Goal: Transaction & Acquisition: Book appointment/travel/reservation

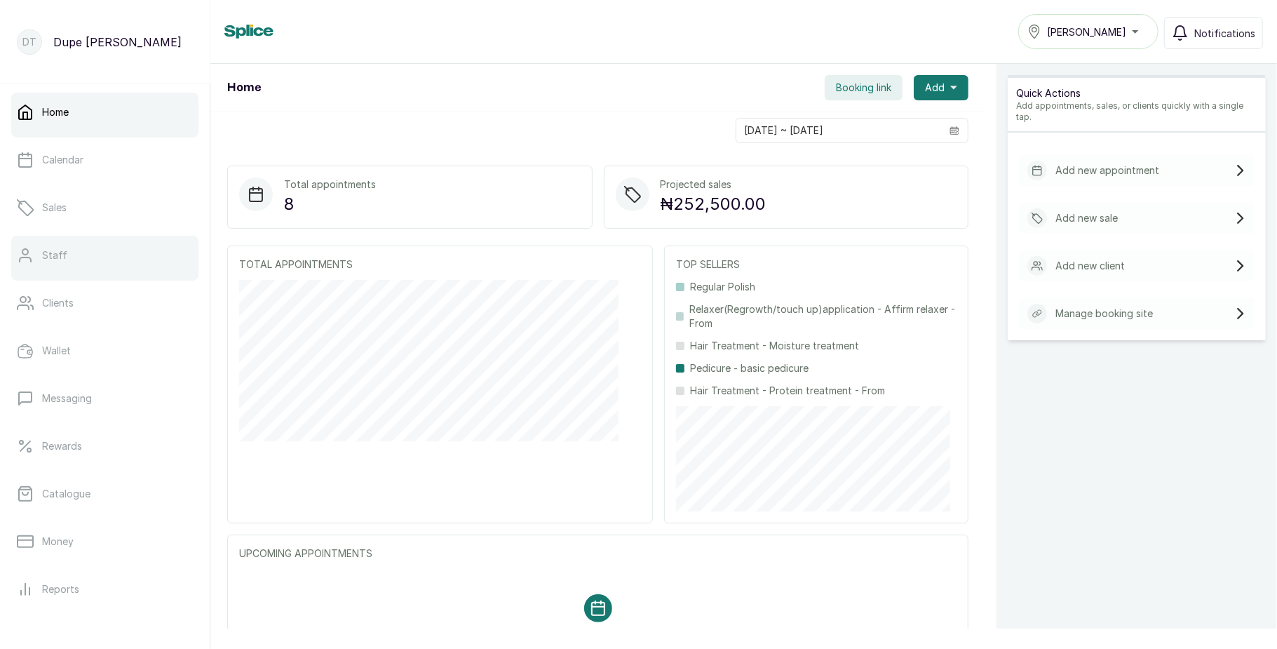
click at [104, 256] on link "Staff" at bounding box center [104, 255] width 187 height 39
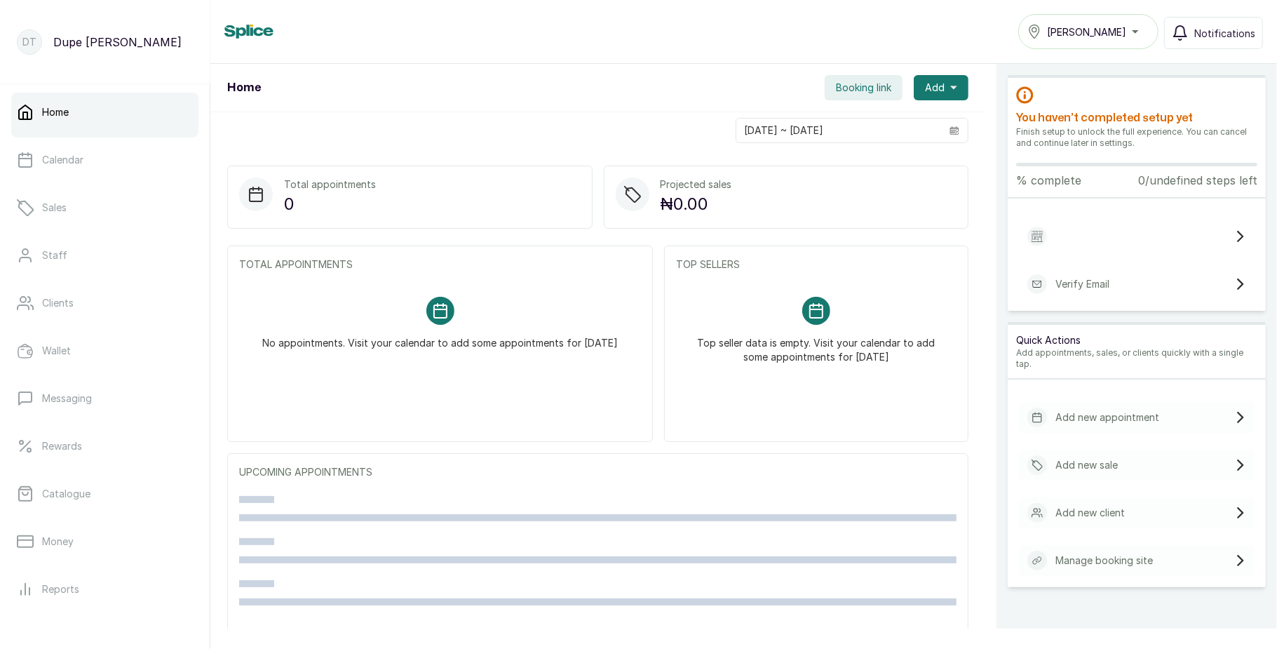
click at [1106, 39] on div "[PERSON_NAME]" at bounding box center [1088, 31] width 122 height 17
click at [1070, 87] on span "[PERSON_NAME]" at bounding box center [1096, 94] width 101 height 17
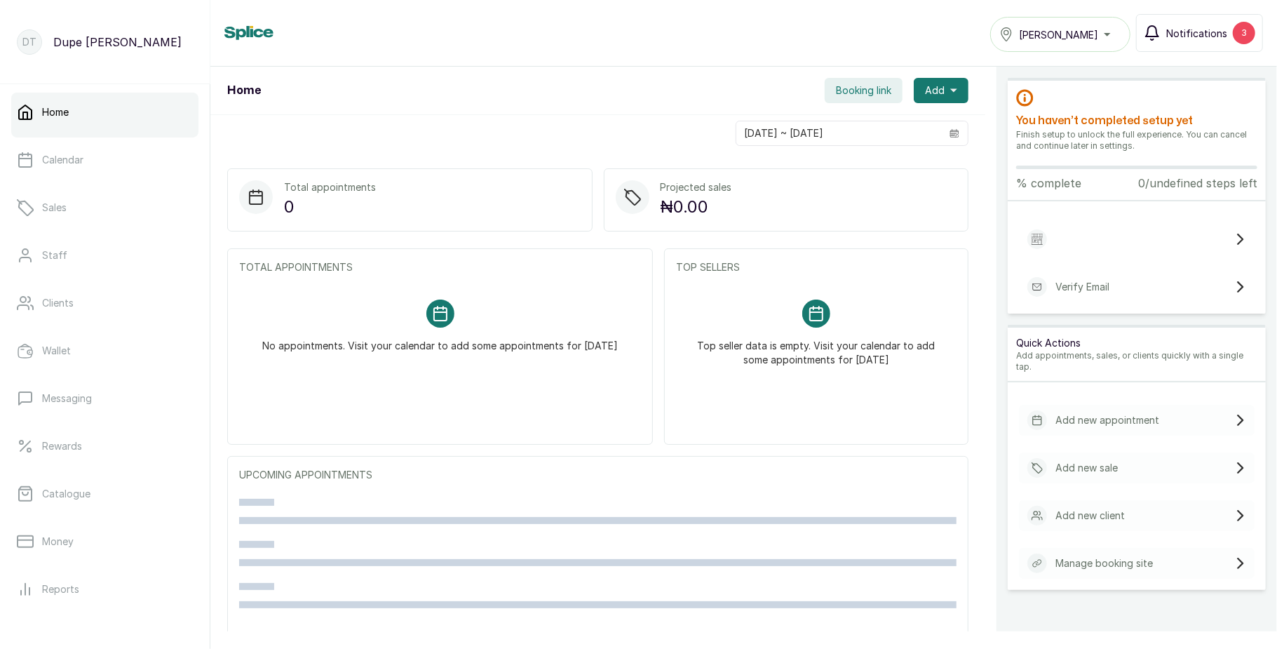
click at [1211, 29] on span "Notifications" at bounding box center [1196, 33] width 61 height 15
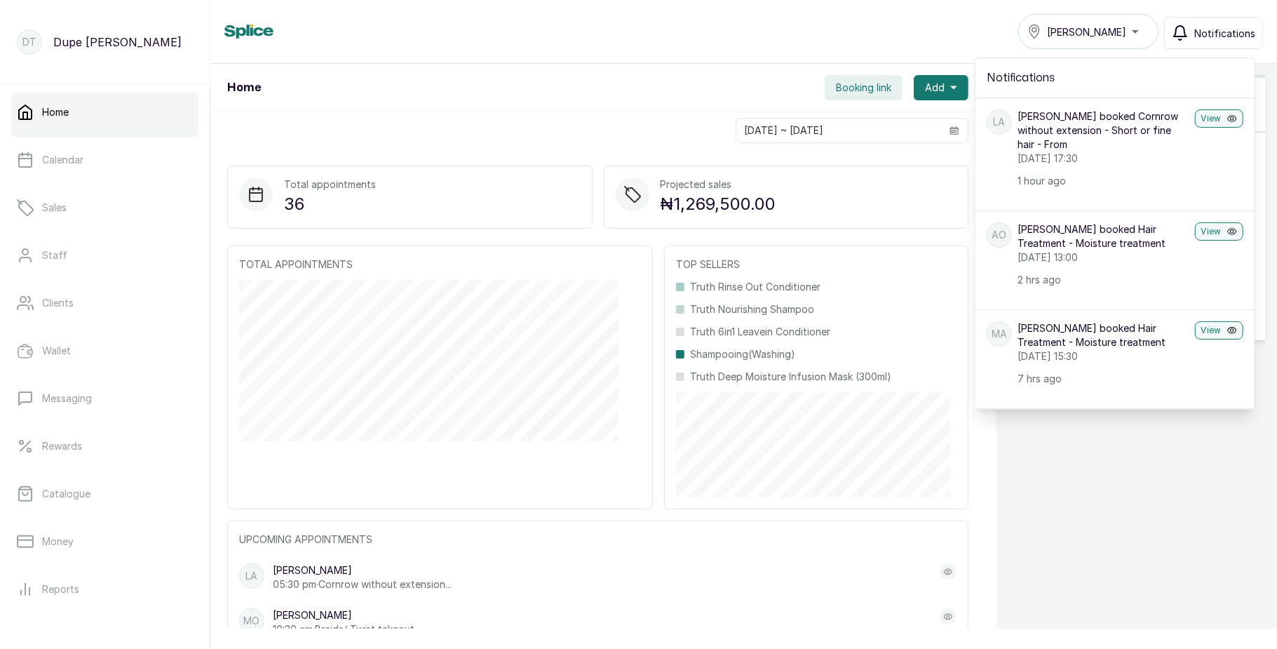
click at [1211, 29] on span "Notifications" at bounding box center [1224, 33] width 61 height 15
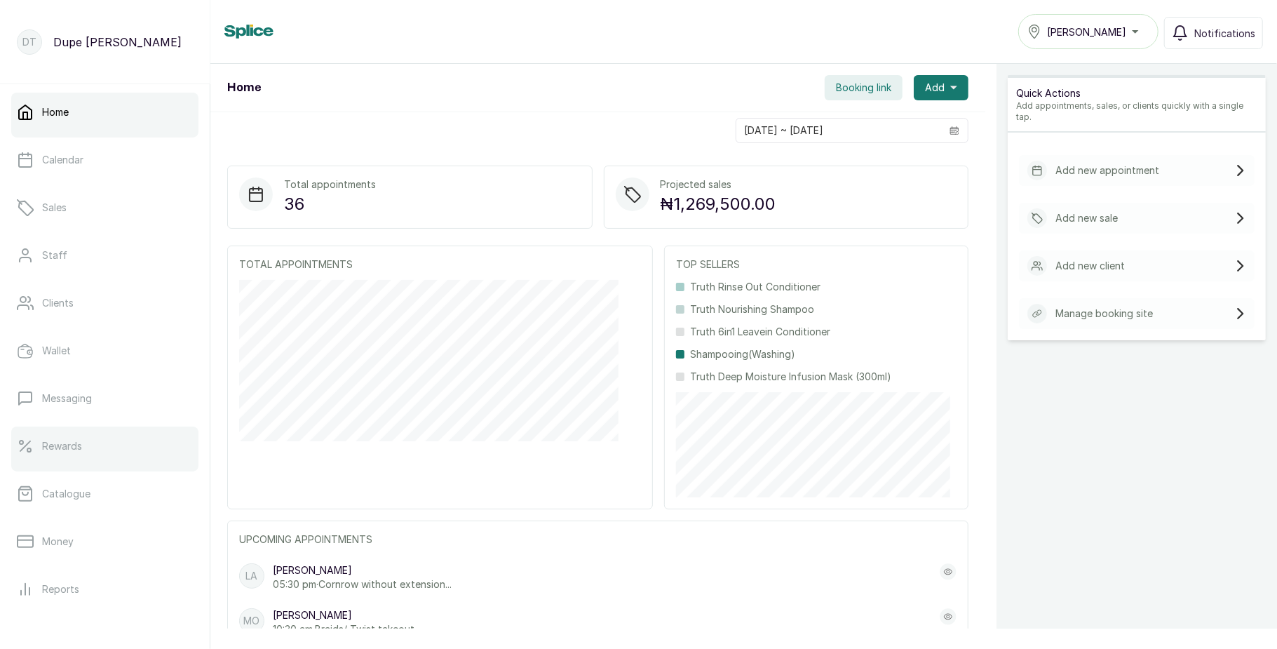
scroll to position [157, 0]
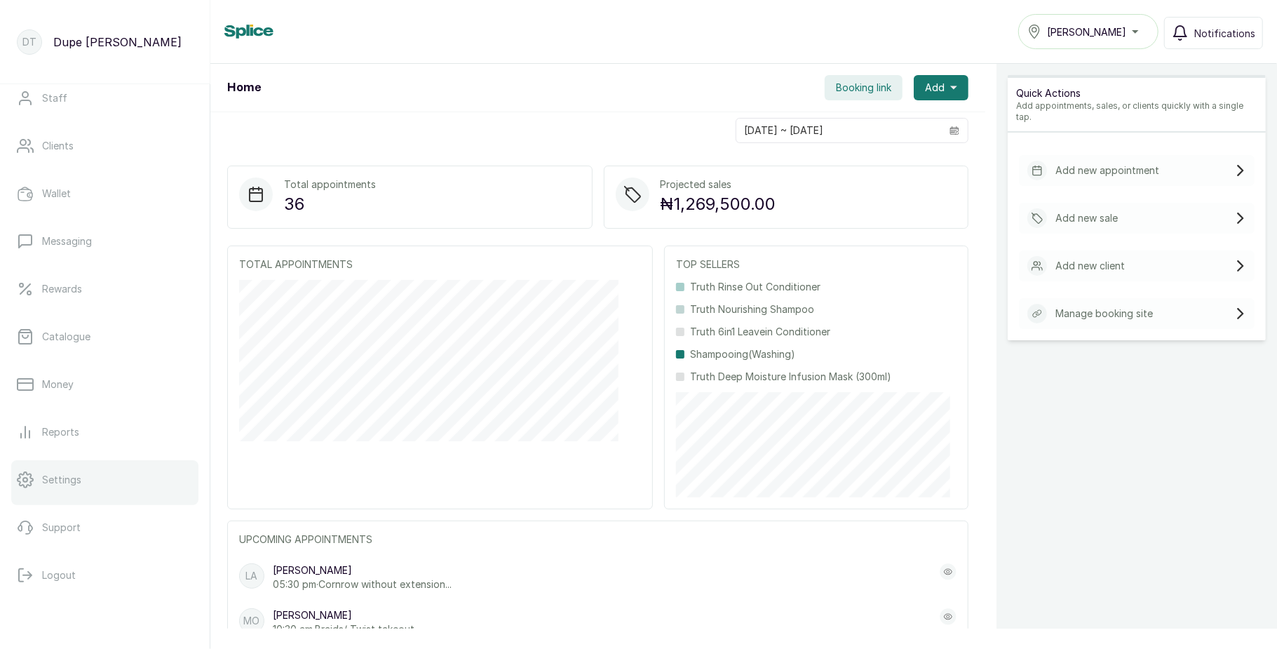
click at [111, 480] on link "Settings" at bounding box center [104, 479] width 187 height 39
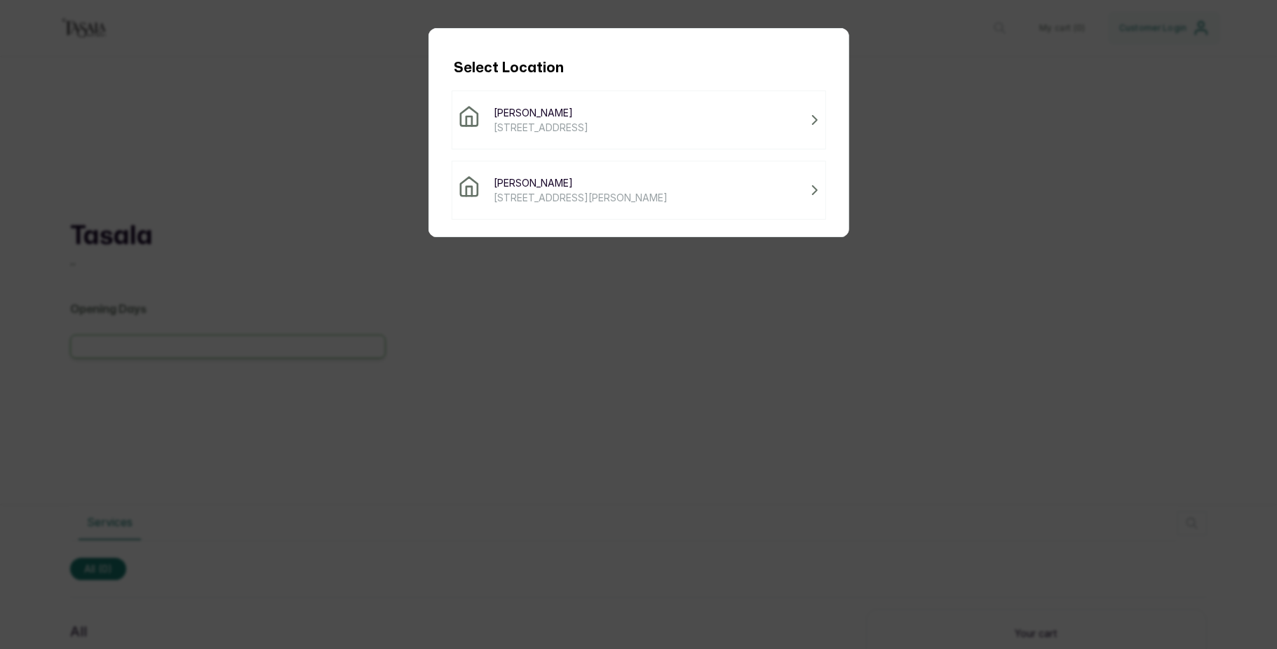
click at [584, 188] on span "Tasala Lekki" at bounding box center [581, 182] width 174 height 15
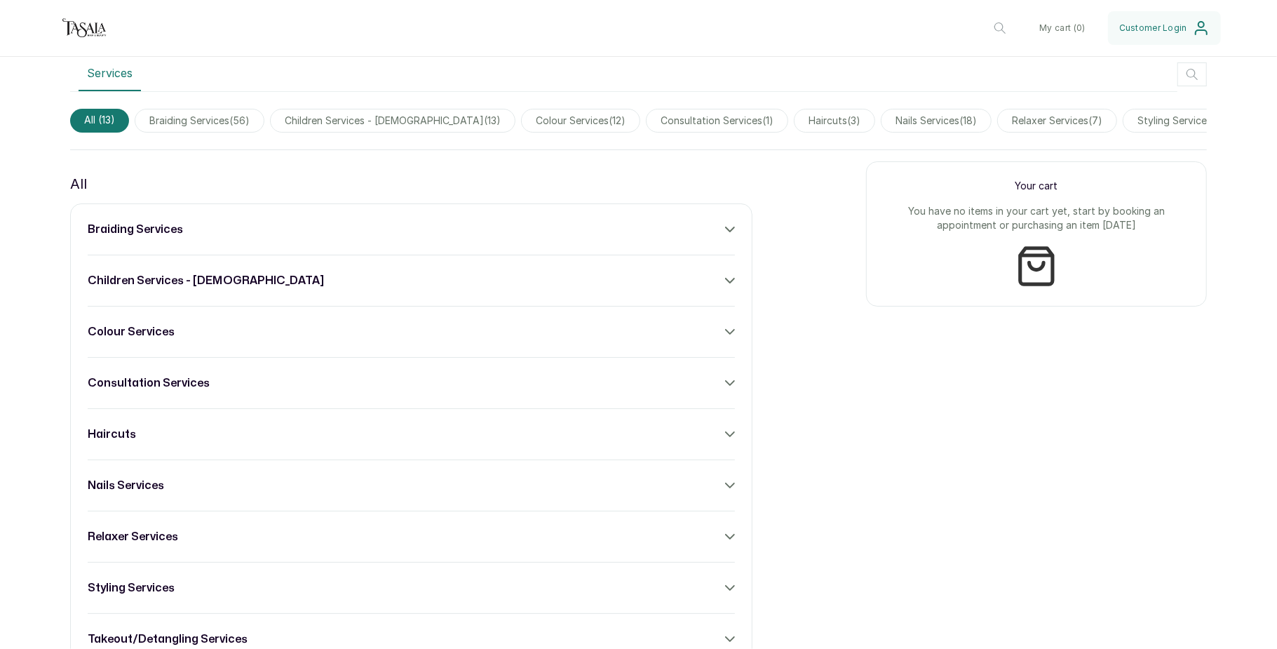
scroll to position [422, 0]
click at [726, 231] on icon at bounding box center [730, 228] width 8 height 4
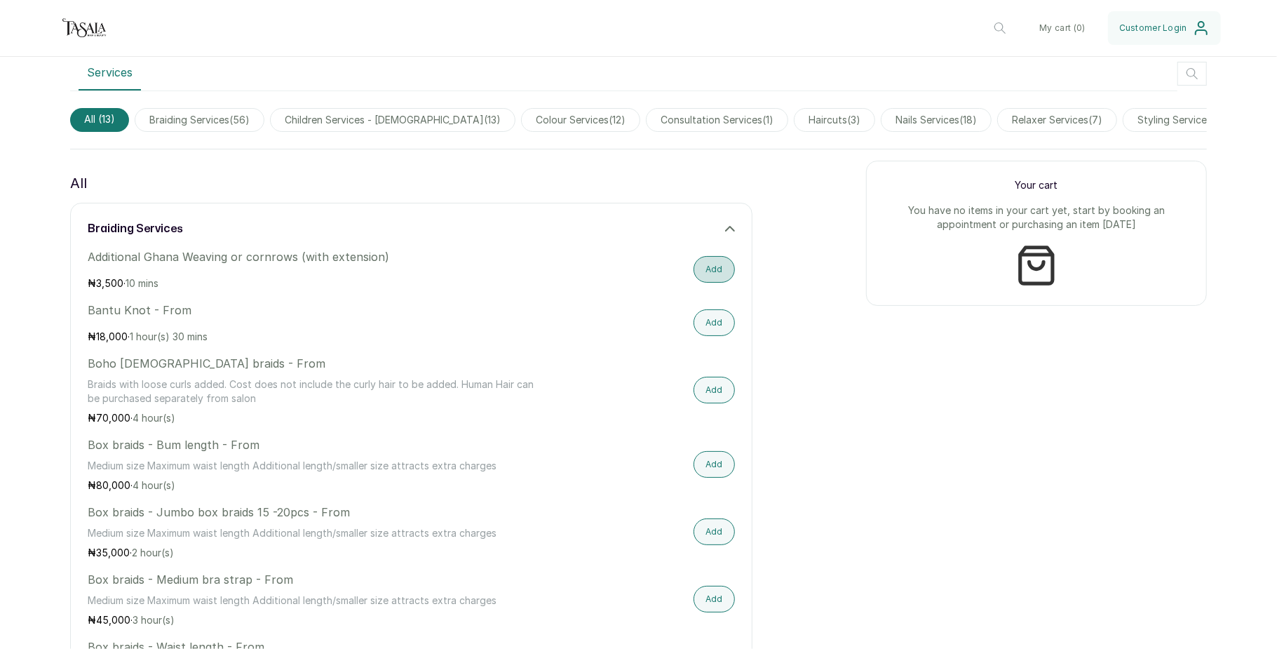
click at [711, 283] on button "Add" at bounding box center [713, 269] width 41 height 27
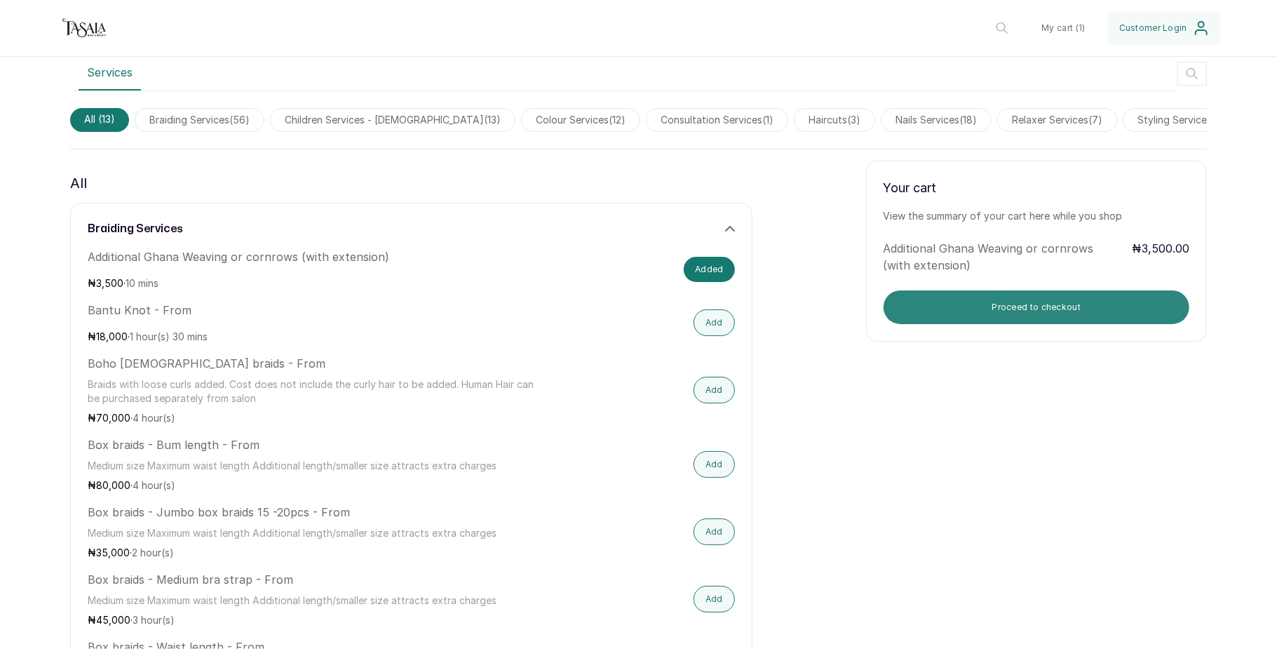
click at [962, 317] on button "Proceed to checkout" at bounding box center [1036, 307] width 306 height 34
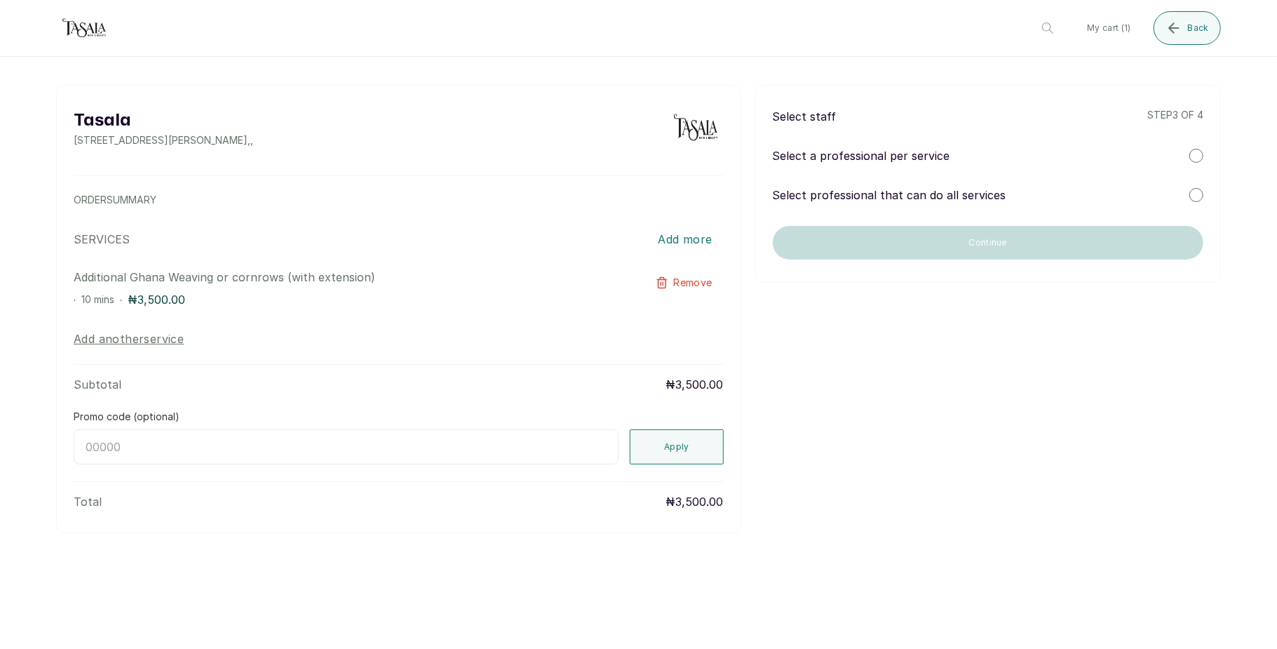
scroll to position [0, 0]
click at [1192, 155] on div at bounding box center [1196, 156] width 14 height 14
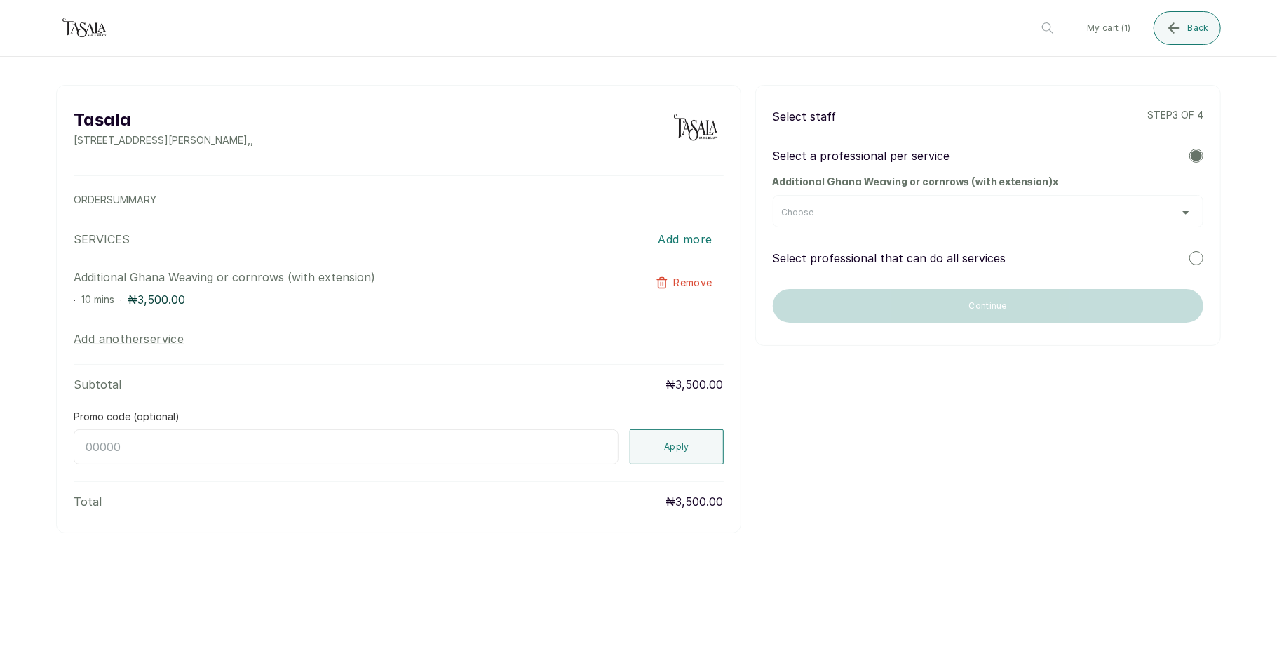
click at [1153, 215] on div "Choose" at bounding box center [988, 212] width 412 height 11
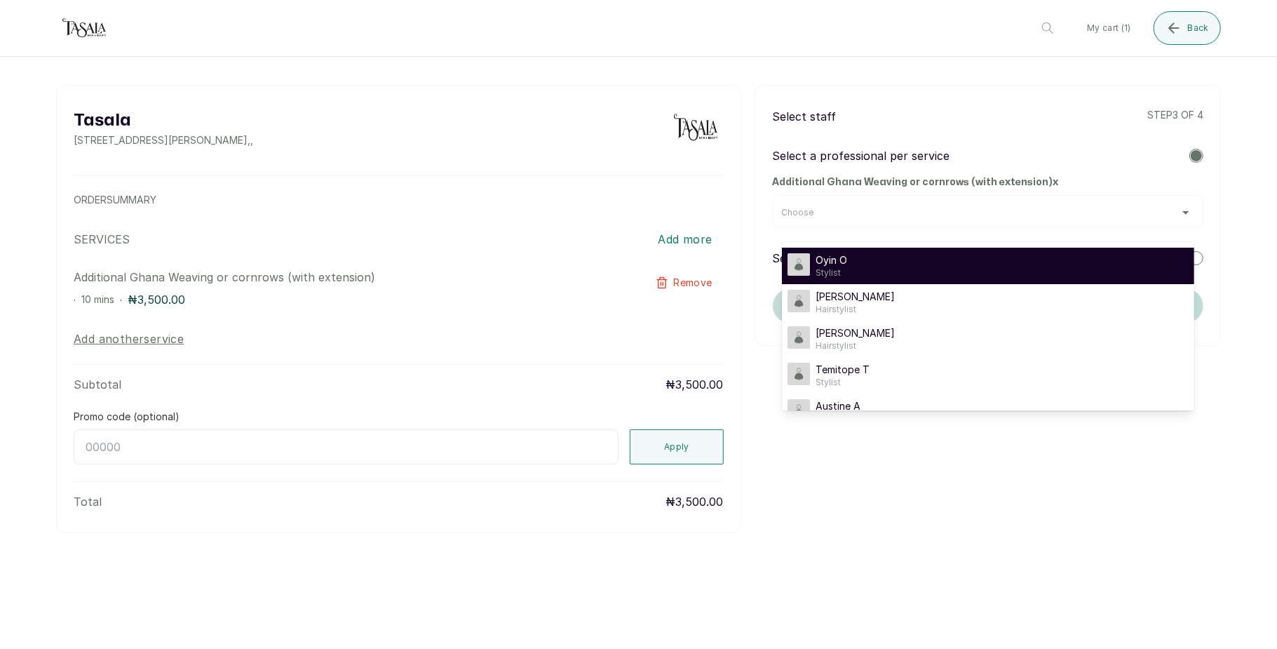
click at [1056, 264] on div "Oyin O Stylist" at bounding box center [987, 265] width 401 height 25
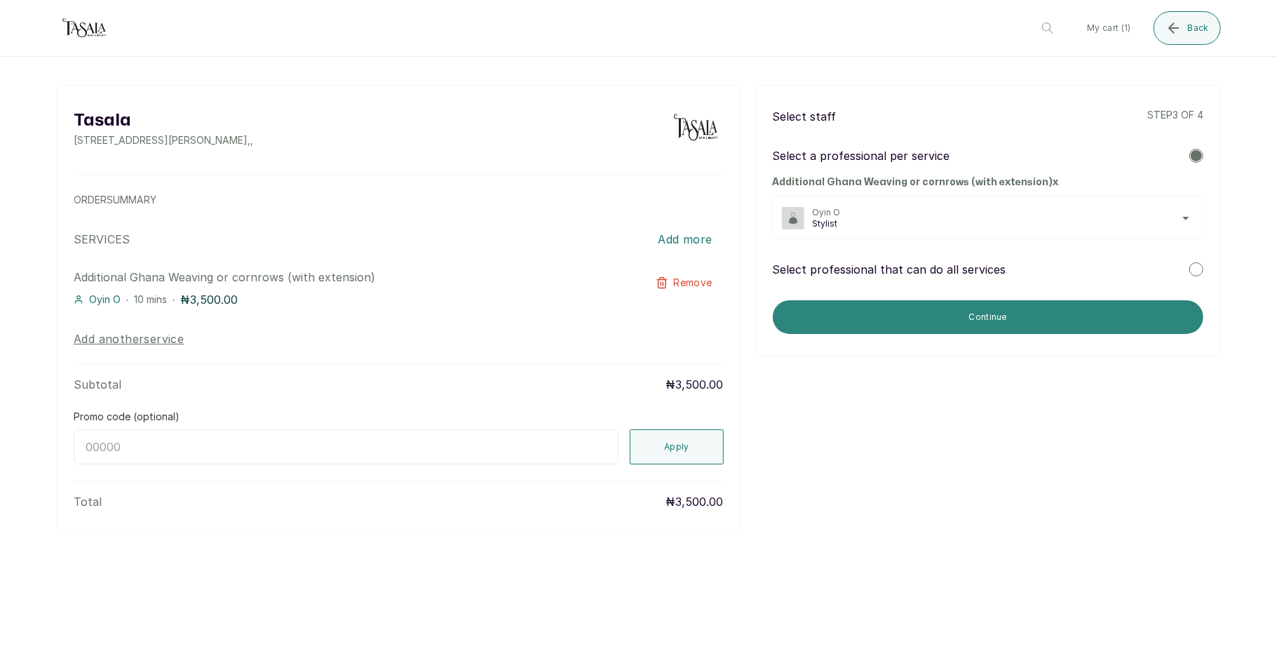
click at [1112, 321] on button "Continue" at bounding box center [988, 317] width 430 height 34
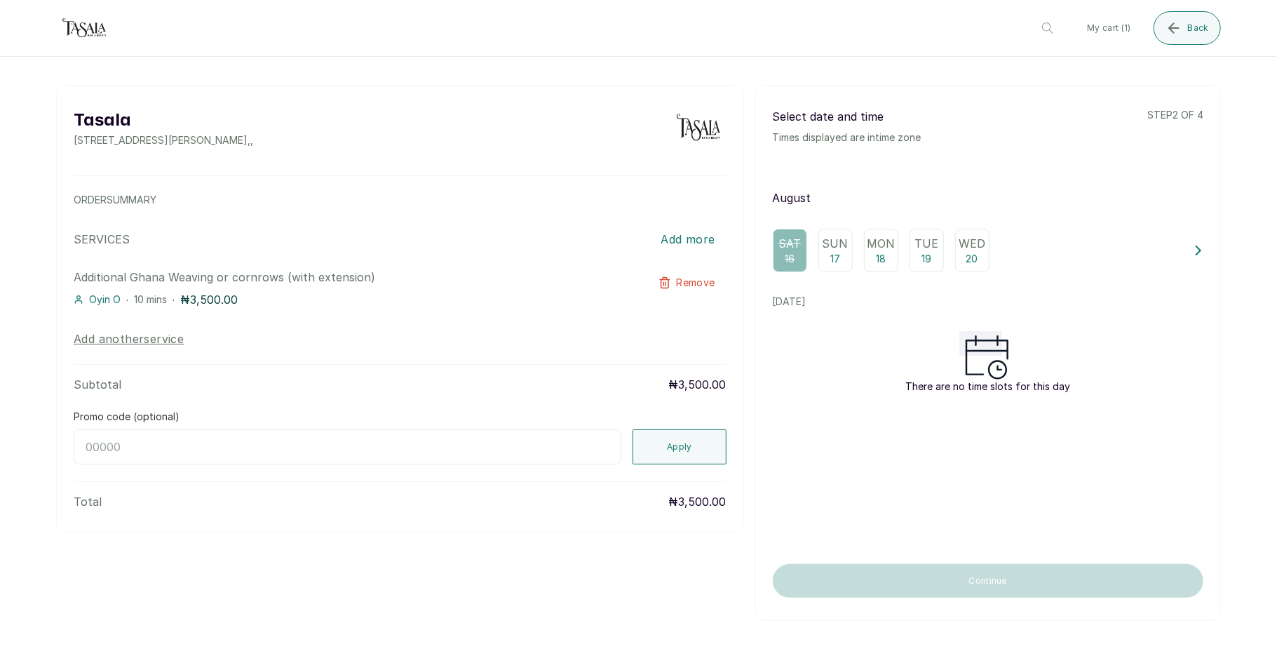
click at [823, 250] on p "Sun" at bounding box center [835, 243] width 26 height 17
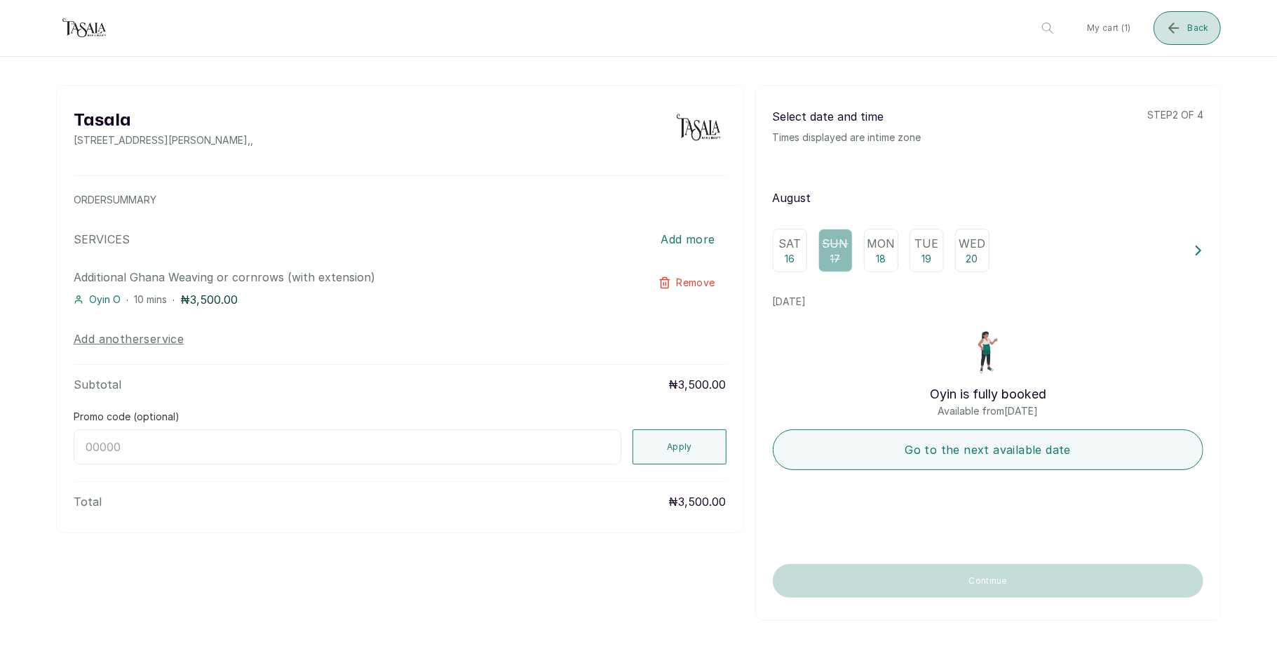
click at [1189, 35] on button "Back" at bounding box center [1186, 28] width 67 height 34
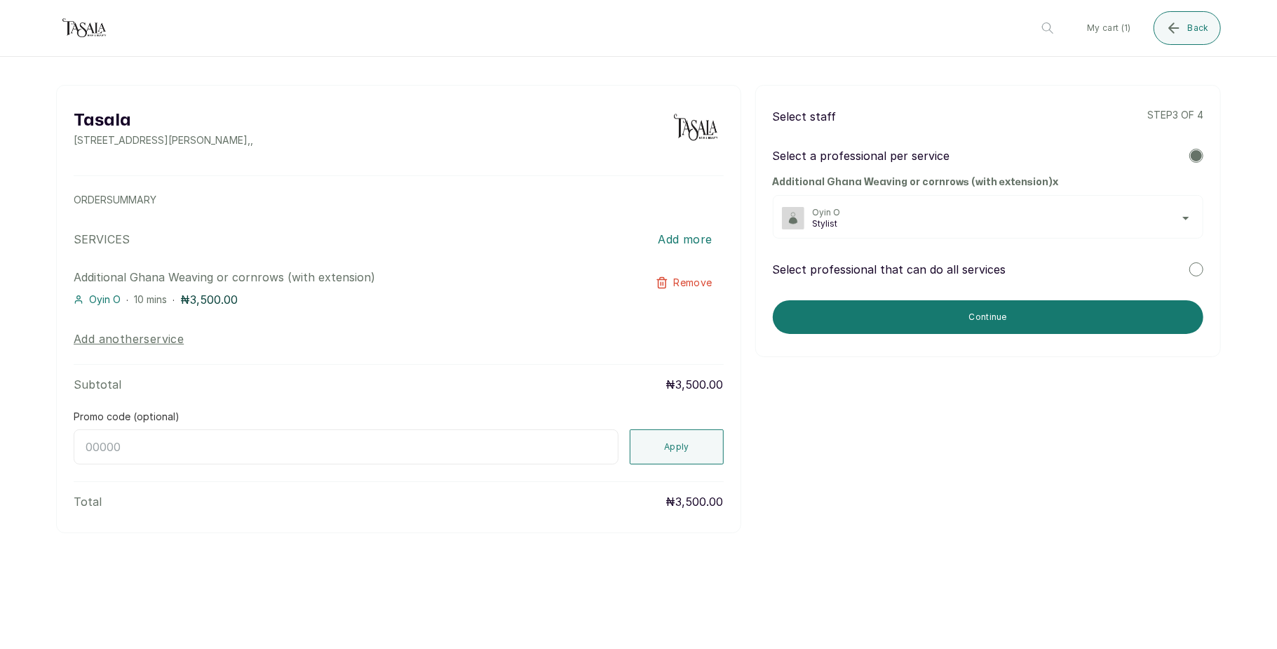
click at [1189, 269] on div at bounding box center [1196, 269] width 14 height 14
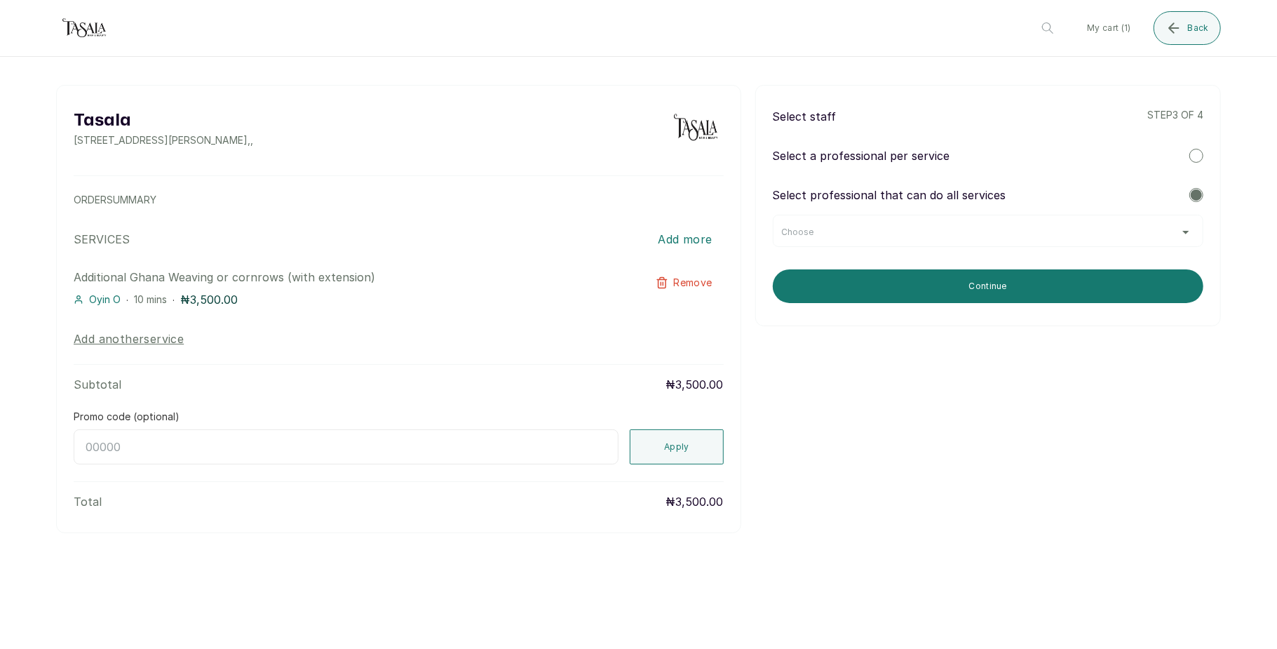
click at [1137, 231] on div "Choose" at bounding box center [988, 231] width 412 height 11
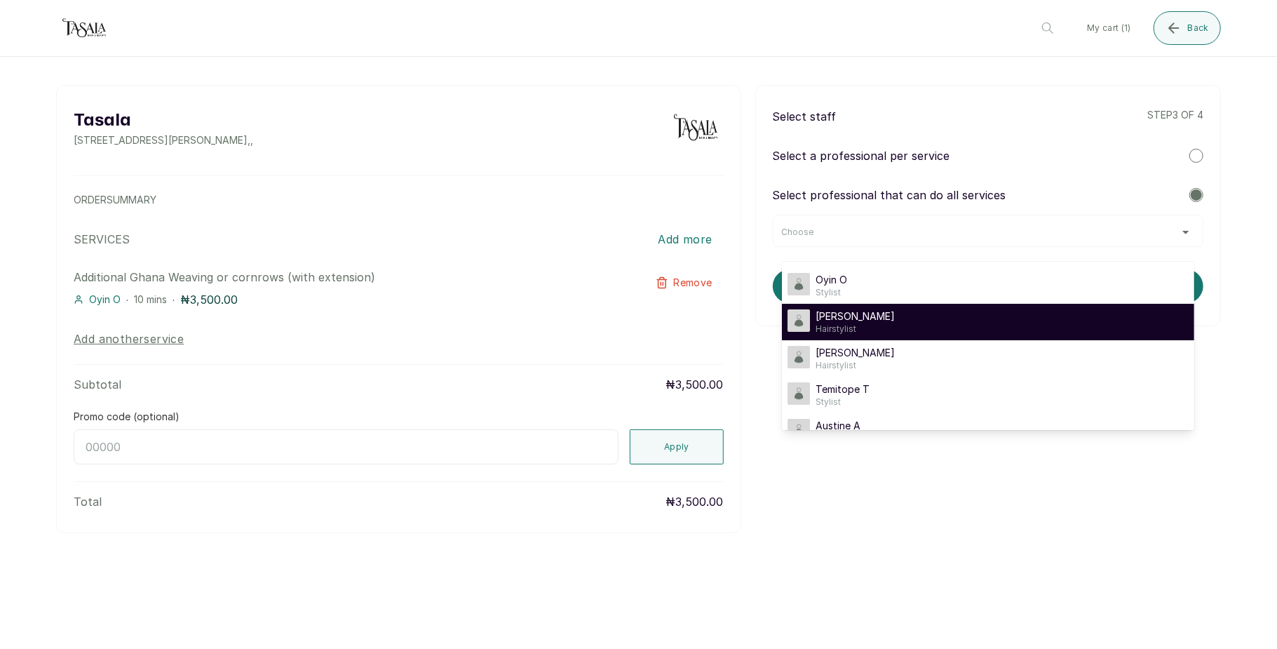
click at [1018, 326] on div "Lynda L Hairstylist" at bounding box center [987, 321] width 401 height 25
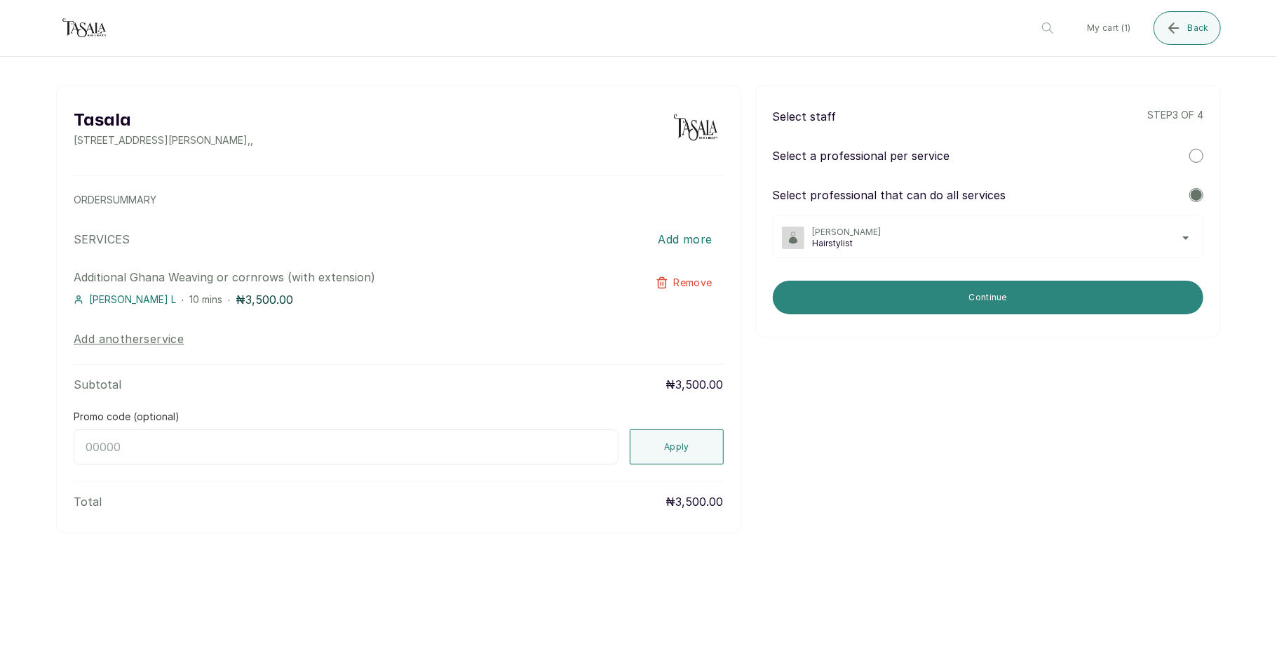
click at [1000, 303] on button "Continue" at bounding box center [988, 297] width 430 height 34
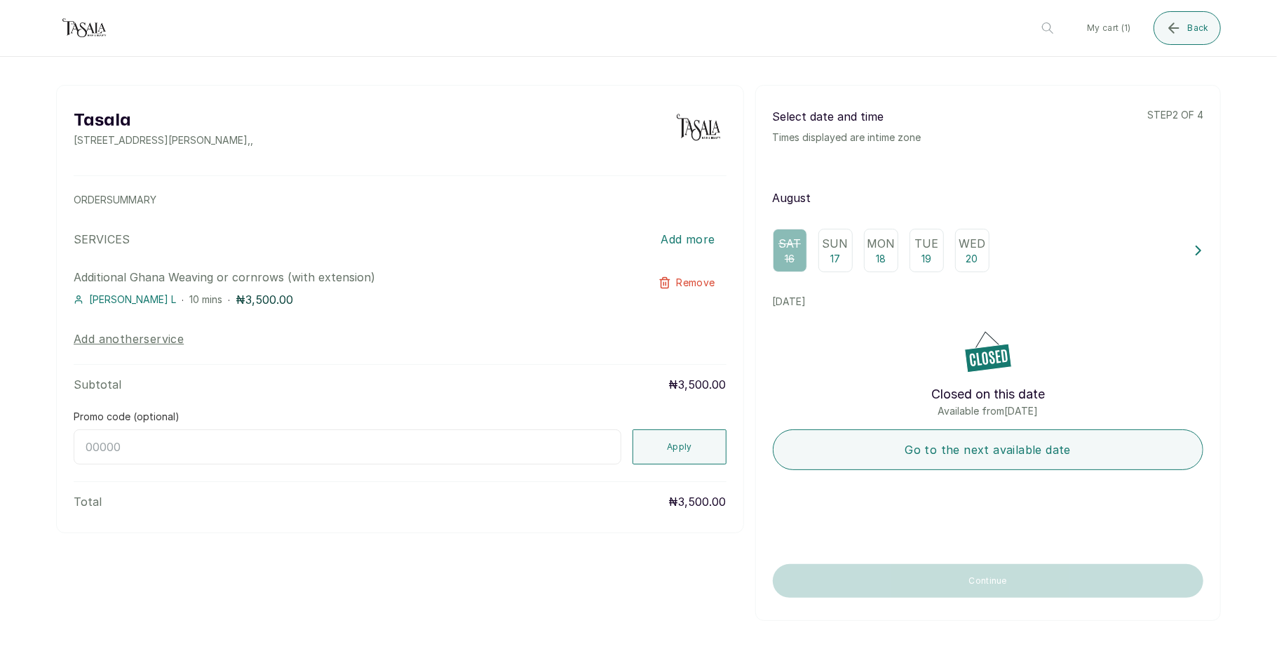
click at [869, 247] on p "Mon" at bounding box center [881, 243] width 28 height 17
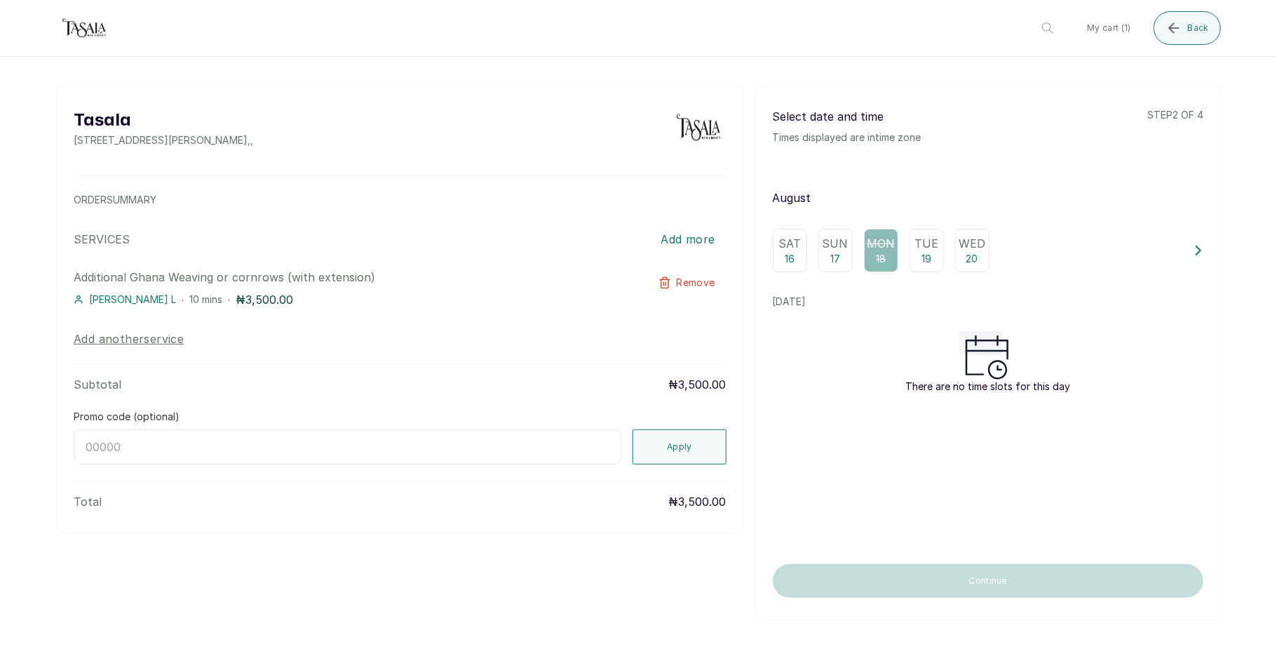
click at [830, 252] on p "17" at bounding box center [835, 259] width 10 height 14
click at [921, 257] on p "19" at bounding box center [926, 259] width 10 height 14
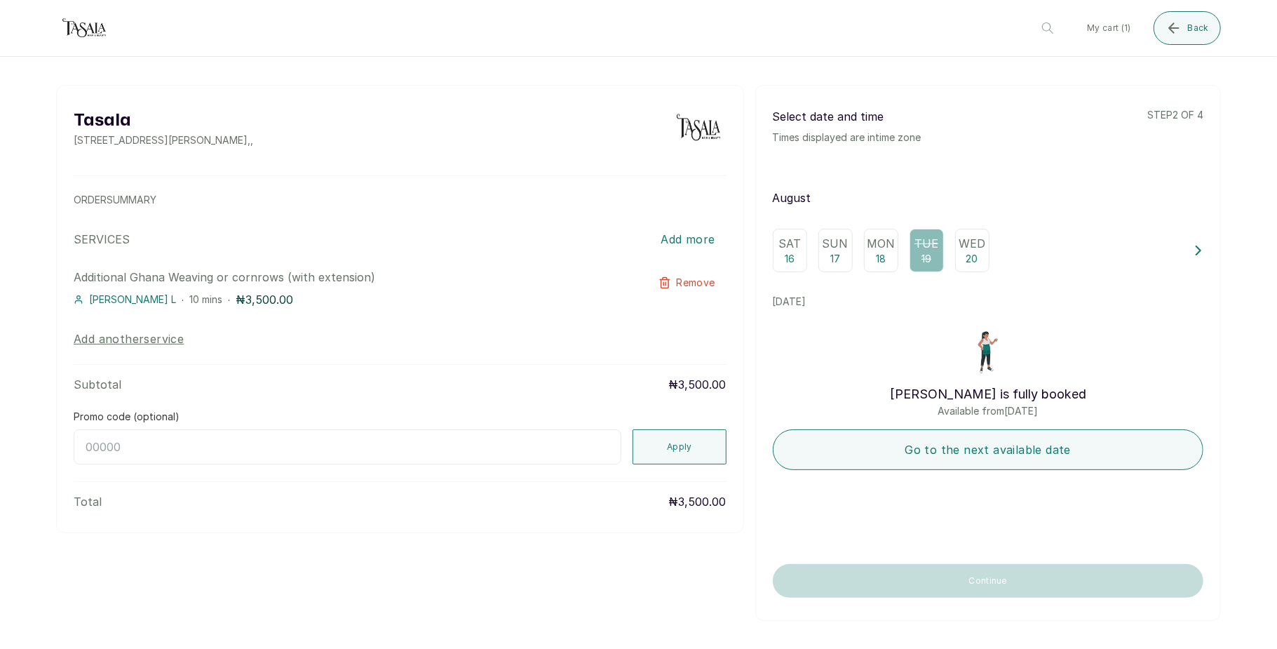
click at [968, 259] on p "20" at bounding box center [972, 259] width 12 height 14
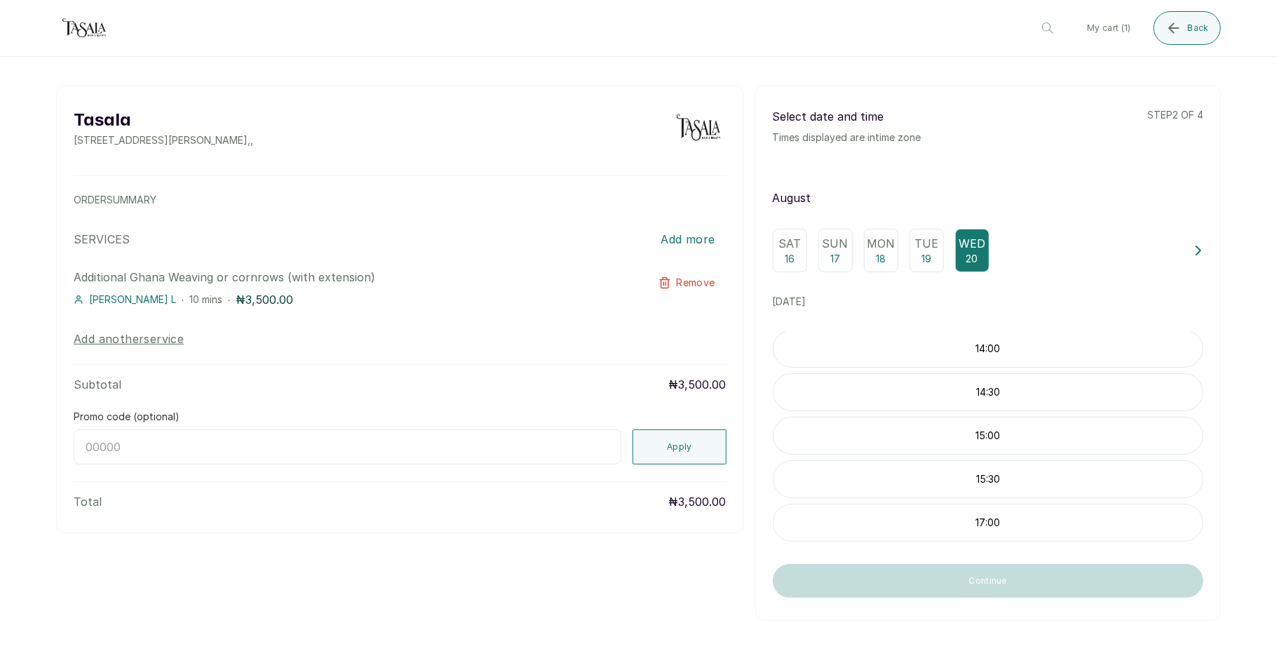
scroll to position [21, 0]
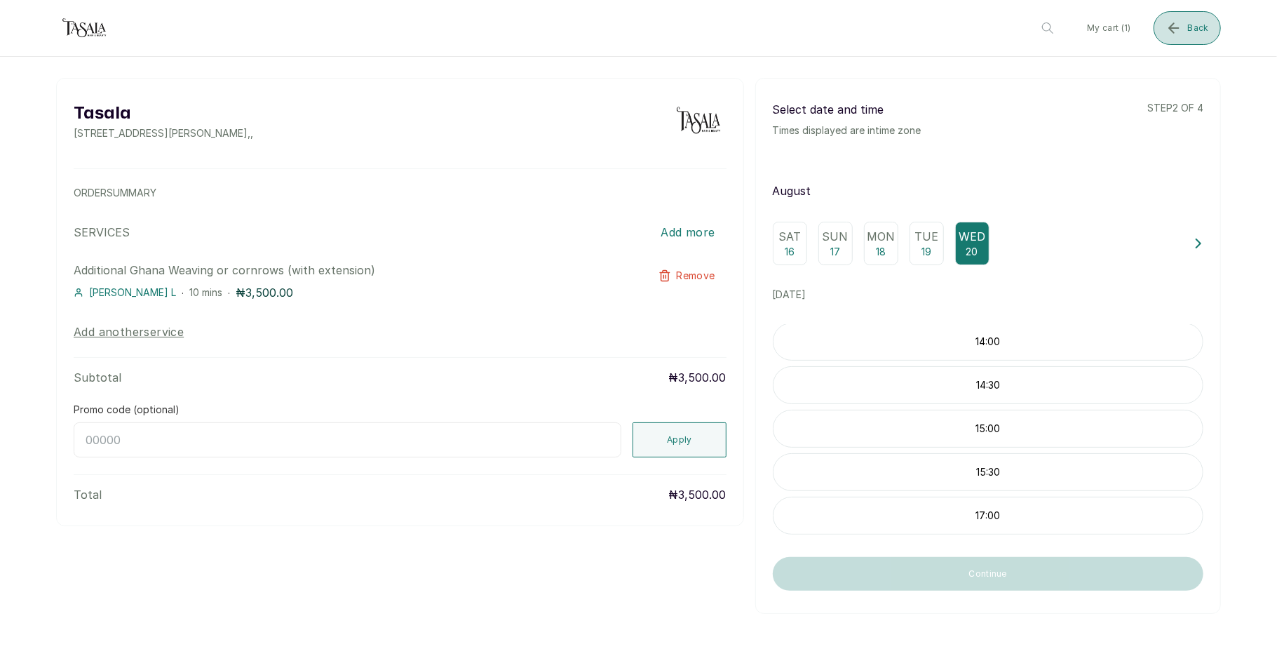
click at [1181, 27] on icon "submit" at bounding box center [1173, 28] width 17 height 17
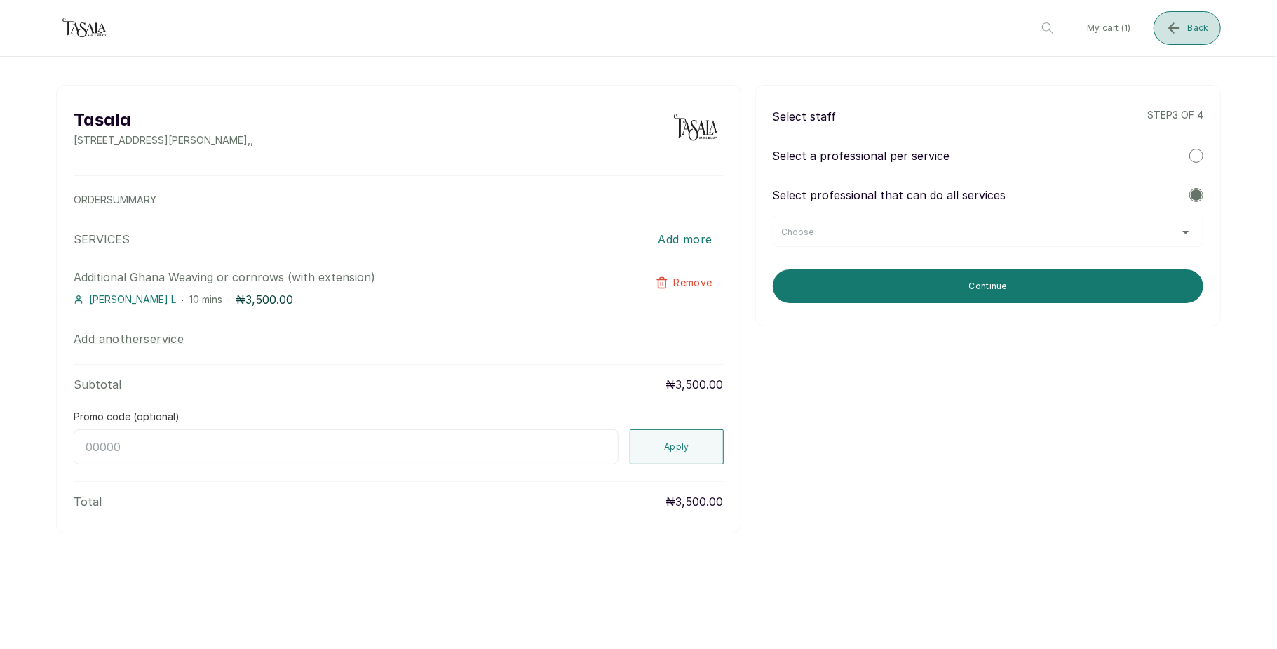
scroll to position [0, 0]
